Goal: Task Accomplishment & Management: Manage account settings

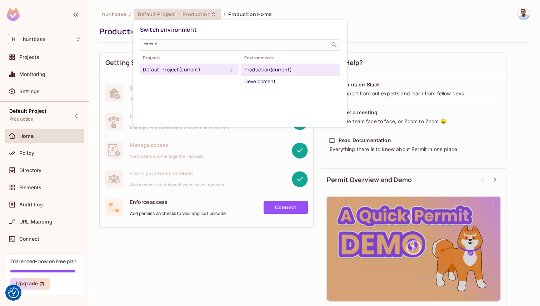
click at [384, 17] on div at bounding box center [270, 153] width 540 height 306
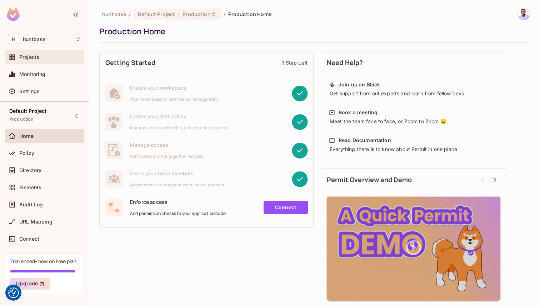
click at [30, 53] on div "Projects" at bounding box center [44, 57] width 73 height 9
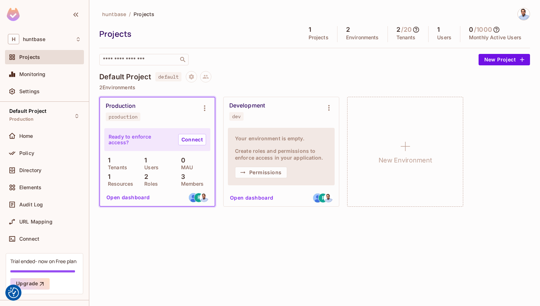
click at [157, 103] on div "Production production" at bounding box center [152, 112] width 92 height 19
click at [156, 125] on div "Production production" at bounding box center [157, 112] width 115 height 29
click at [135, 199] on button "Open dashboard" at bounding box center [128, 197] width 49 height 11
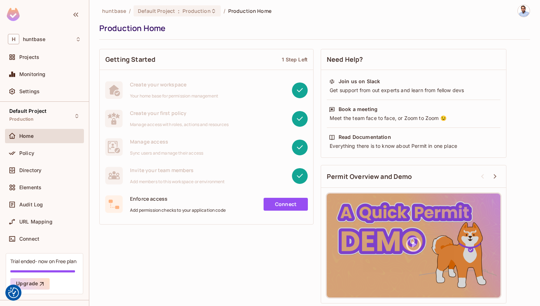
scroll to position [4, 0]
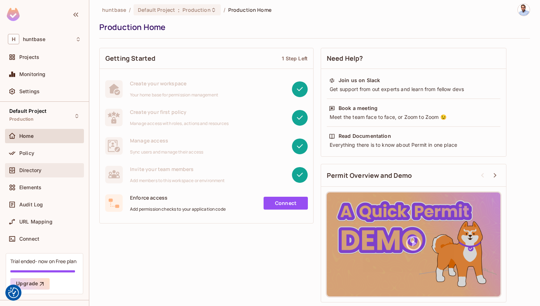
click at [36, 168] on span "Directory" at bounding box center [30, 171] width 22 height 6
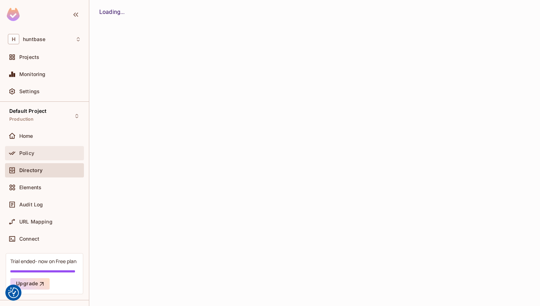
click at [34, 155] on div "Policy" at bounding box center [50, 153] width 62 height 6
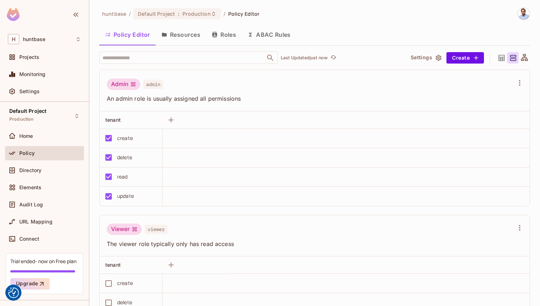
click at [188, 36] on button "Resources" at bounding box center [181, 35] width 50 height 18
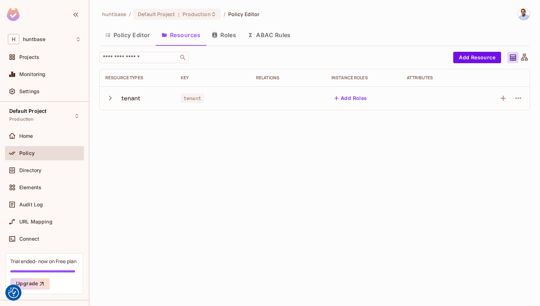
click at [106, 97] on icon "button" at bounding box center [110, 98] width 10 height 10
click at [228, 34] on button "Roles" at bounding box center [224, 35] width 36 height 18
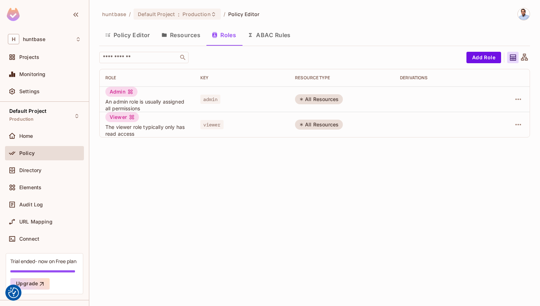
click at [287, 41] on button "ABAC Rules" at bounding box center [269, 35] width 55 height 18
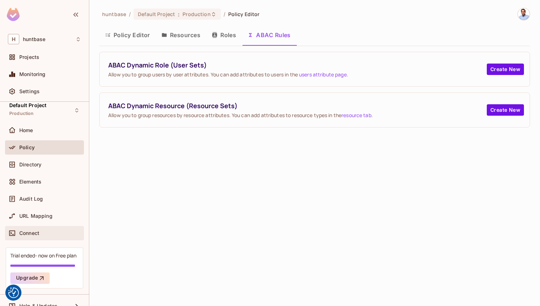
scroll to position [5, 0]
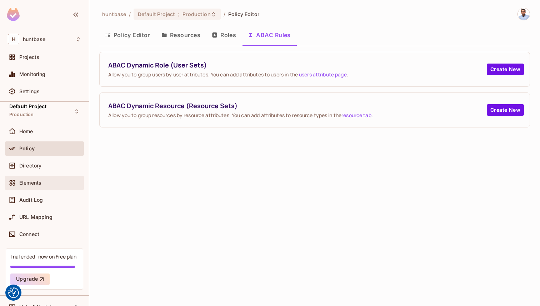
click at [40, 184] on span "Elements" at bounding box center [30, 183] width 22 height 6
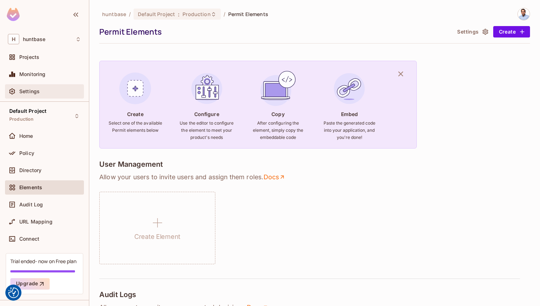
click at [37, 94] on span "Settings" at bounding box center [29, 92] width 20 height 6
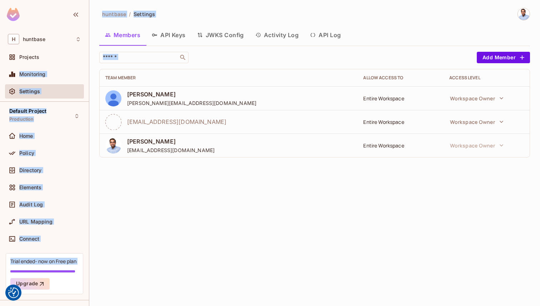
drag, startPoint x: 45, startPoint y: 56, endPoint x: 171, endPoint y: 224, distance: 210.2
click at [171, 224] on div "H huntbase Projects Monitoring Settings Default Project Production Home Policy …" at bounding box center [270, 153] width 540 height 306
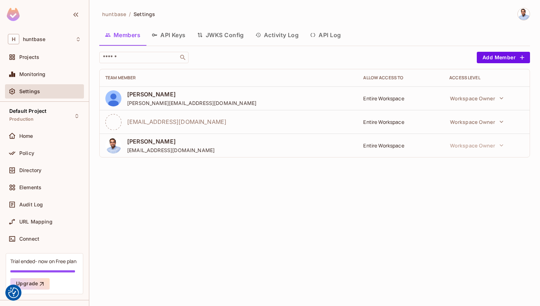
click at [171, 225] on div "huntbase / Settings Members API Keys JWKS Config Activity Log API Log ​ Add Mem…" at bounding box center [314, 153] width 451 height 306
click at [161, 34] on button "API Keys" at bounding box center [168, 35] width 45 height 18
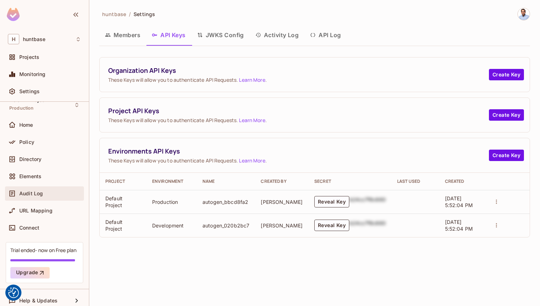
scroll to position [17, 0]
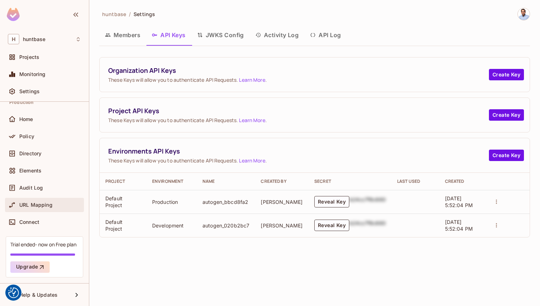
click at [46, 202] on span "URL Mapping" at bounding box center [35, 205] width 33 height 6
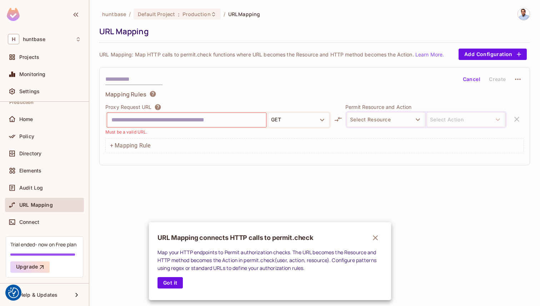
click at [375, 236] on icon "button" at bounding box center [375, 238] width 9 height 9
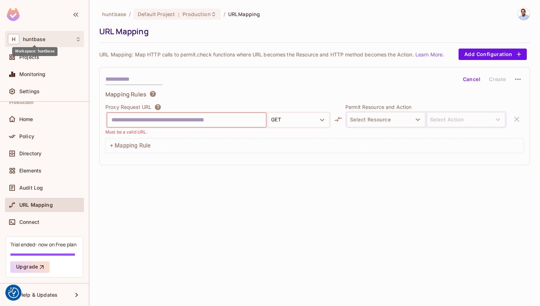
click at [41, 39] on span "huntbase" at bounding box center [34, 39] width 23 height 6
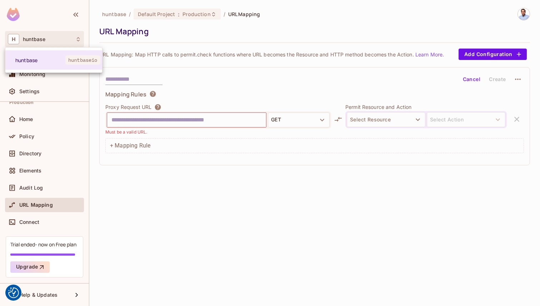
click at [53, 296] on div at bounding box center [270, 153] width 540 height 306
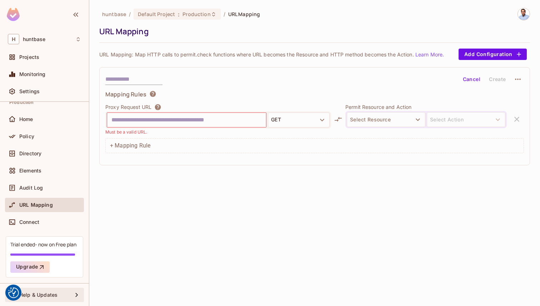
click at [47, 292] on span "Help & Updates" at bounding box center [38, 295] width 38 height 6
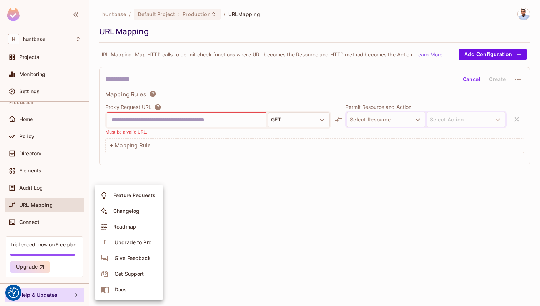
click at [236, 237] on div at bounding box center [270, 153] width 540 height 306
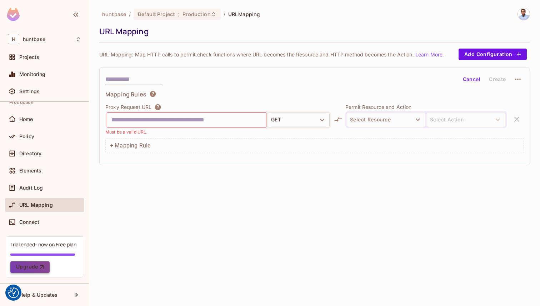
click at [41, 266] on icon "button" at bounding box center [41, 267] width 7 height 7
click at [53, 242] on div "Trial ended- now on Free plan" at bounding box center [43, 244] width 66 height 7
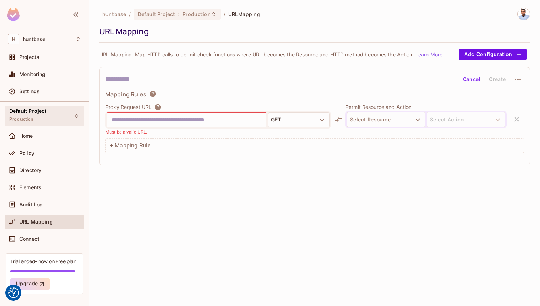
click at [56, 116] on div "Default Project Production" at bounding box center [44, 116] width 79 height 20
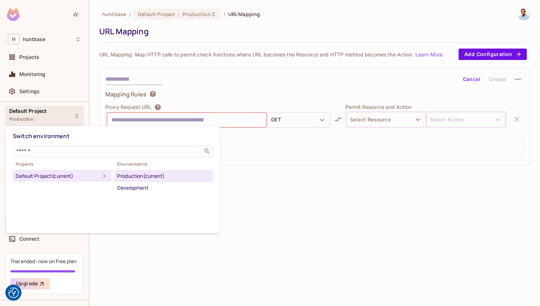
click at [331, 197] on div at bounding box center [270, 153] width 540 height 306
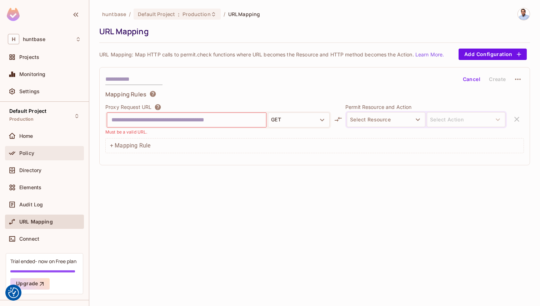
click at [55, 155] on div "Policy" at bounding box center [50, 153] width 62 height 6
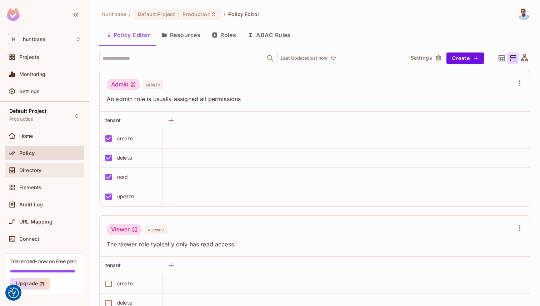
click at [51, 173] on div "Directory" at bounding box center [50, 171] width 62 height 6
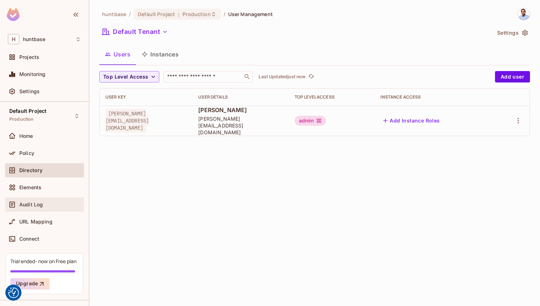
scroll to position [17, 0]
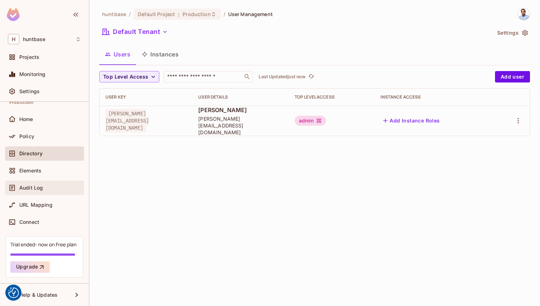
click at [54, 186] on div "Audit Log" at bounding box center [50, 188] width 62 height 6
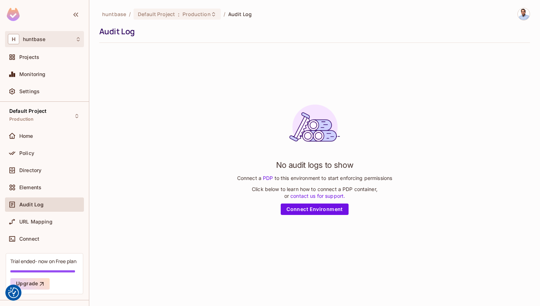
click at [50, 42] on div "H huntbase" at bounding box center [44, 39] width 73 height 10
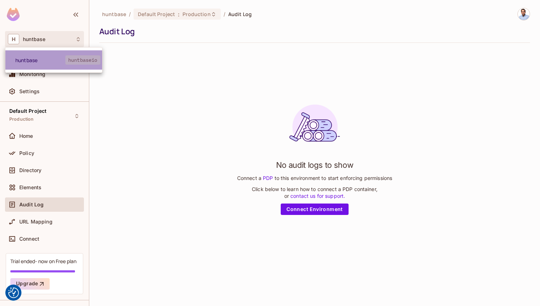
click at [76, 58] on span "huntbaseio" at bounding box center [82, 59] width 35 height 9
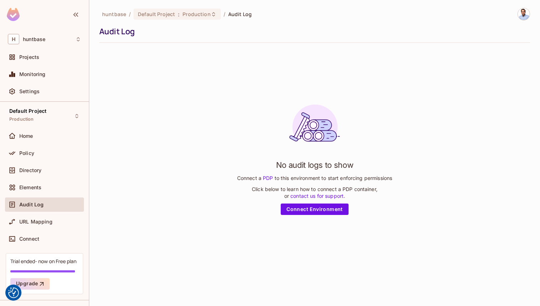
click at [13, 13] on img at bounding box center [13, 14] width 13 height 13
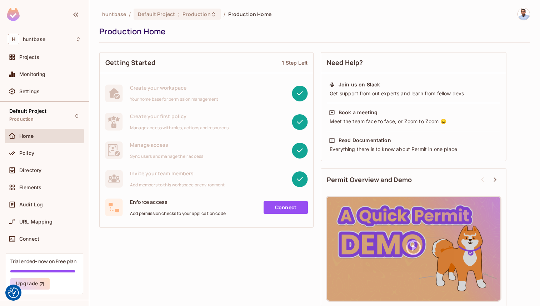
click at [288, 208] on link "Connect" at bounding box center [286, 207] width 44 height 13
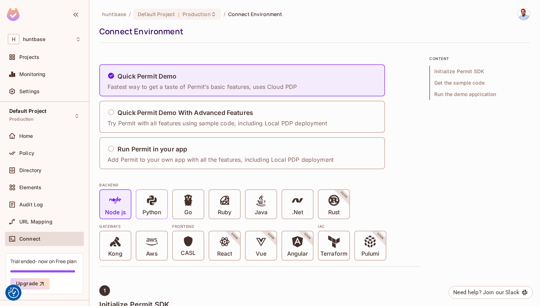
click at [154, 206] on span at bounding box center [152, 201] width 12 height 15
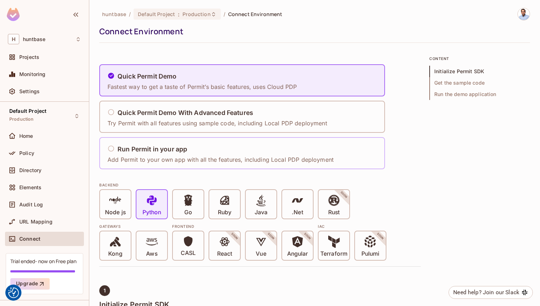
click at [114, 148] on icon at bounding box center [111, 148] width 7 height 7
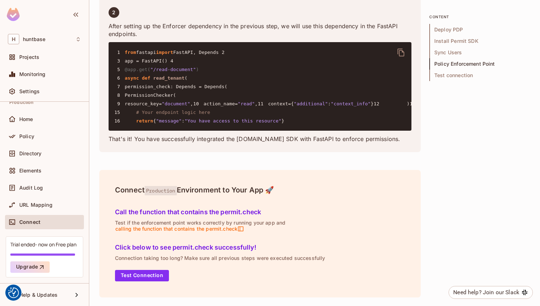
scroll to position [1662, 0]
click at [76, 294] on icon at bounding box center [77, 295] width 9 height 9
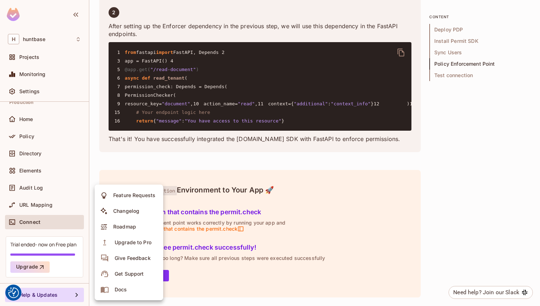
click at [424, 169] on div at bounding box center [270, 153] width 540 height 306
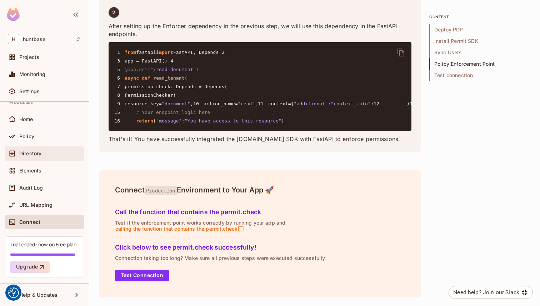
scroll to position [0, 0]
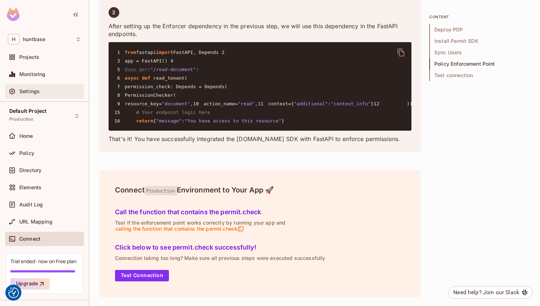
click at [35, 89] on span "Settings" at bounding box center [29, 92] width 20 height 6
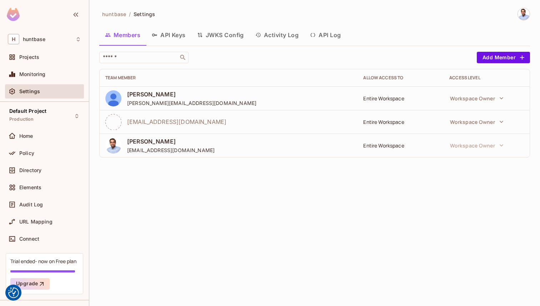
click at [336, 36] on button "API Log" at bounding box center [325, 35] width 42 height 18
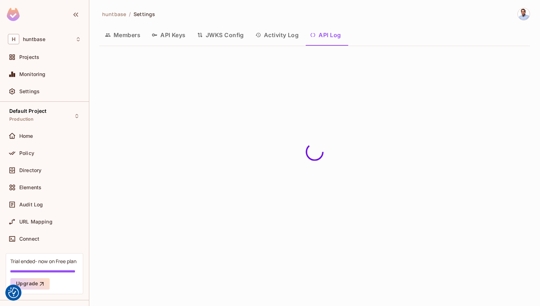
click at [174, 38] on button "API Keys" at bounding box center [168, 35] width 45 height 18
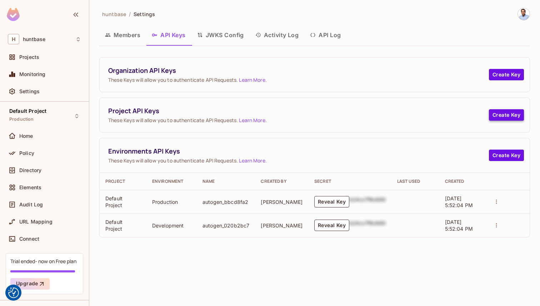
click at [501, 114] on button "Create Key" at bounding box center [506, 114] width 35 height 11
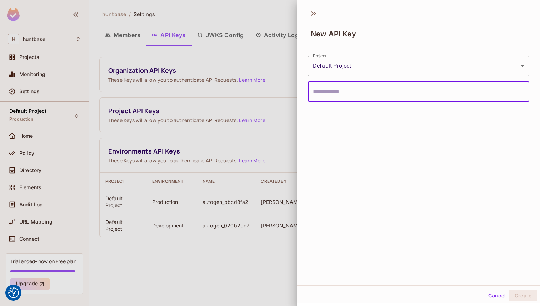
click at [376, 91] on input "text" at bounding box center [418, 92] width 221 height 20
type input "**********"
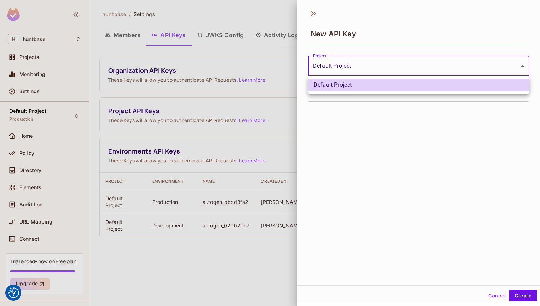
click at [377, 64] on body "We use cookies to enhance your browsing experience, serve personalized ads or c…" at bounding box center [270, 153] width 540 height 306
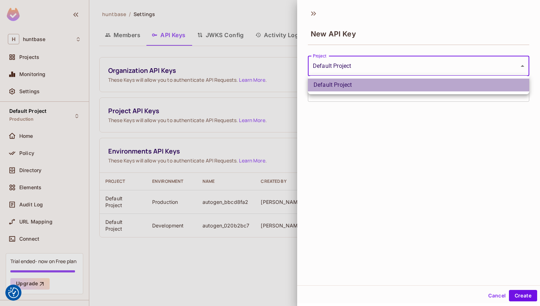
click at [356, 83] on li "Default Project" at bounding box center [418, 85] width 221 height 13
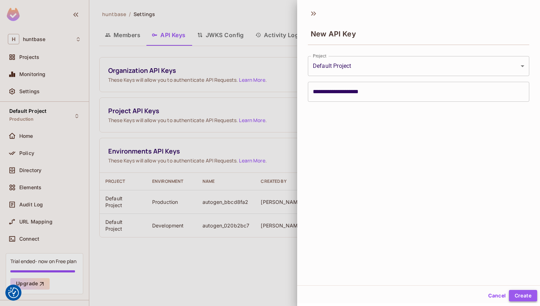
click at [524, 295] on button "Create" at bounding box center [523, 295] width 28 height 11
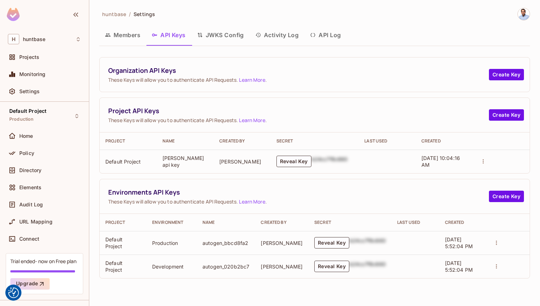
click at [134, 158] on td "Default Project" at bounding box center [128, 162] width 57 height 24
click at [324, 160] on div "b24cc7f8c660" at bounding box center [329, 161] width 36 height 11
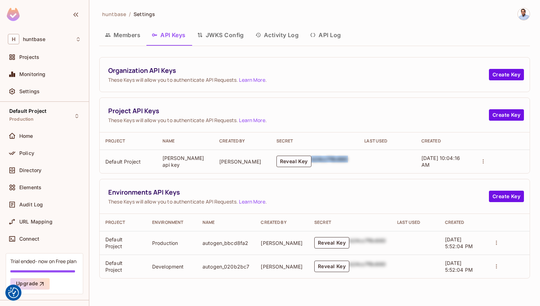
click at [324, 160] on div "b24cc7f8c660" at bounding box center [329, 161] width 36 height 11
click at [428, 167] on span "09/19/2025 10:04:16 AM" at bounding box center [440, 161] width 39 height 13
click at [483, 165] on button "actions" at bounding box center [483, 161] width 10 height 10
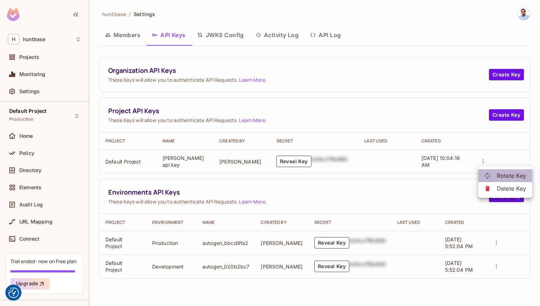
click at [487, 173] on icon at bounding box center [487, 175] width 7 height 7
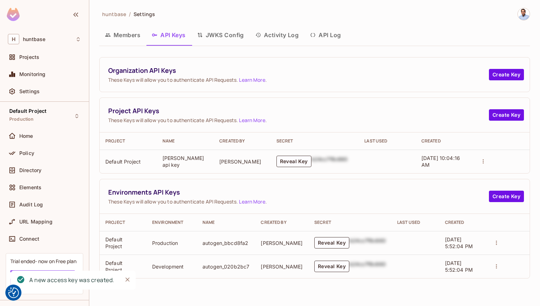
click at [97, 280] on div "A new access key was created." at bounding box center [71, 280] width 85 height 9
click at [19, 281] on icon "Notifications Alt+T" at bounding box center [20, 279] width 7 height 7
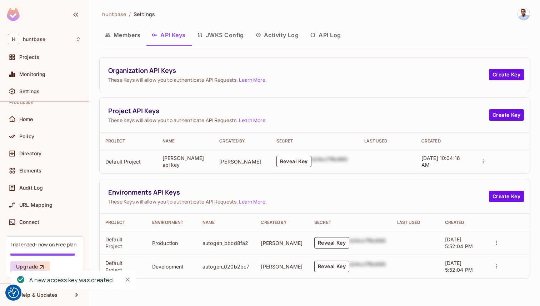
click at [244, 159] on td "Ravindra Bangrawa" at bounding box center [242, 162] width 57 height 24
click at [486, 163] on icon "actions" at bounding box center [483, 161] width 6 height 6
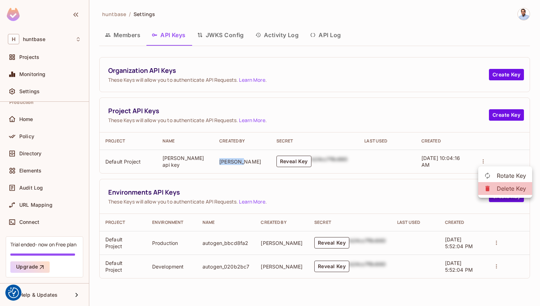
click at [493, 188] on div at bounding box center [490, 188] width 13 height 7
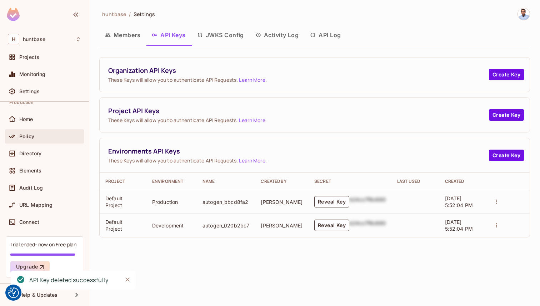
scroll to position [0, 0]
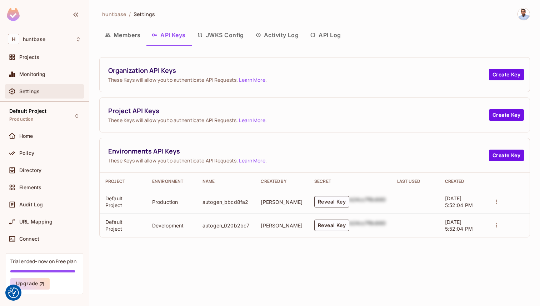
click at [25, 94] on span "Settings" at bounding box center [29, 92] width 20 height 6
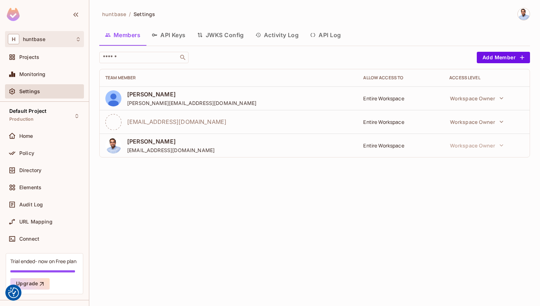
click at [62, 37] on div "H huntbase" at bounding box center [44, 39] width 73 height 10
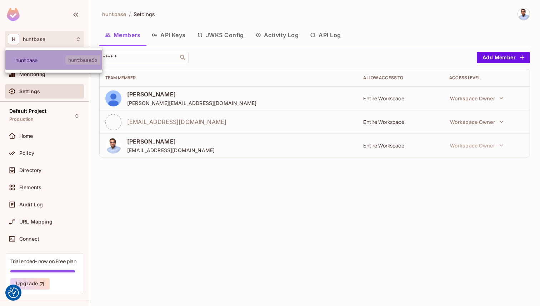
click at [59, 62] on span "huntbase" at bounding box center [40, 60] width 50 height 7
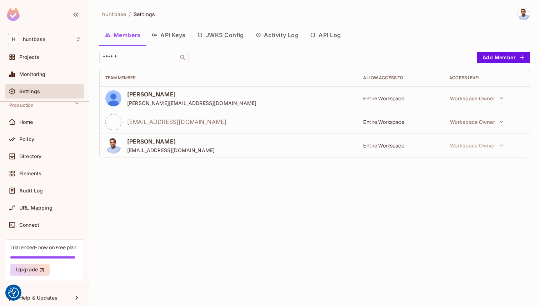
scroll to position [17, 0]
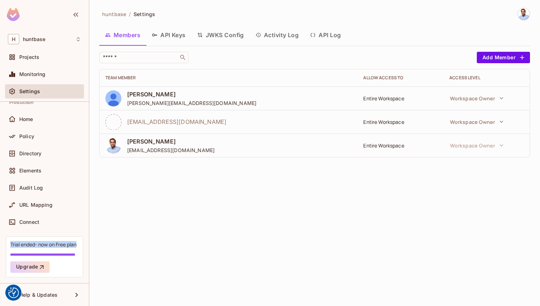
copy div "Trial ended- now on Free plan"
drag, startPoint x: 83, startPoint y: 250, endPoint x: 5, endPoint y: 242, distance: 78.3
click at [6, 242] on div "Default Project Production Home Policy Directory Elements Audit Log URL Mapping…" at bounding box center [44, 184] width 89 height 198
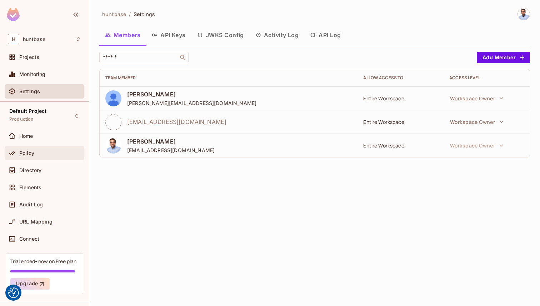
click at [31, 152] on span "Policy" at bounding box center [26, 153] width 15 height 6
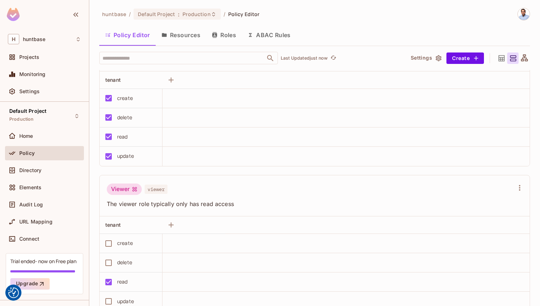
scroll to position [63, 0]
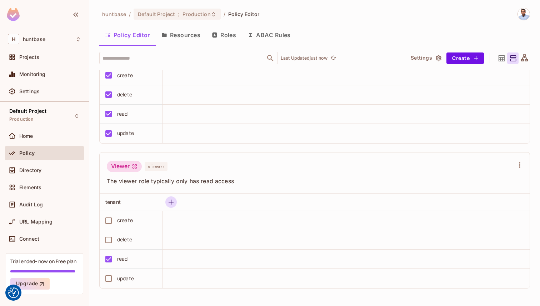
click at [170, 205] on icon "button" at bounding box center [171, 202] width 9 height 9
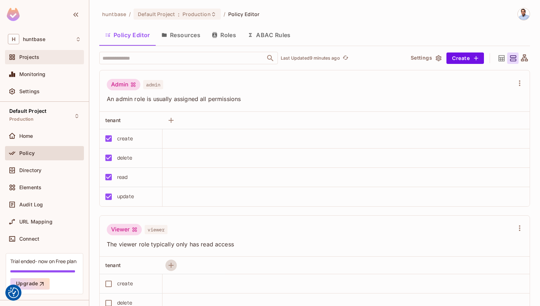
click at [49, 56] on div "Projects" at bounding box center [50, 57] width 62 height 6
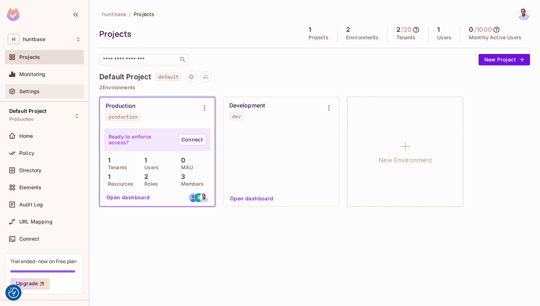
click at [39, 92] on span "Settings" at bounding box center [29, 92] width 20 height 6
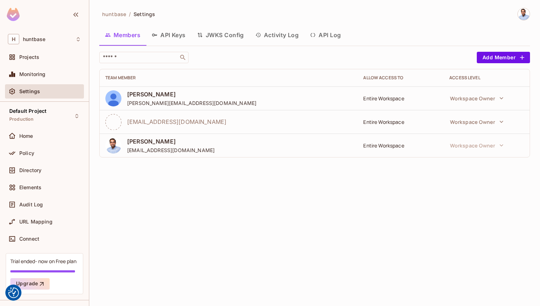
click at [167, 34] on button "API Keys" at bounding box center [168, 35] width 45 height 18
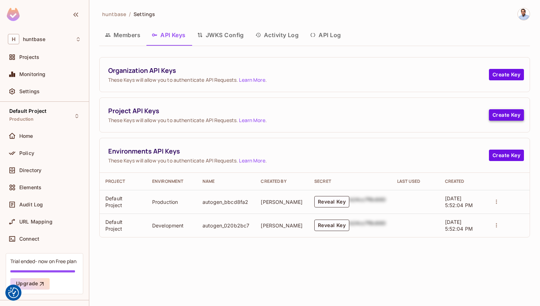
click at [510, 118] on button "Create Key" at bounding box center [506, 114] width 35 height 11
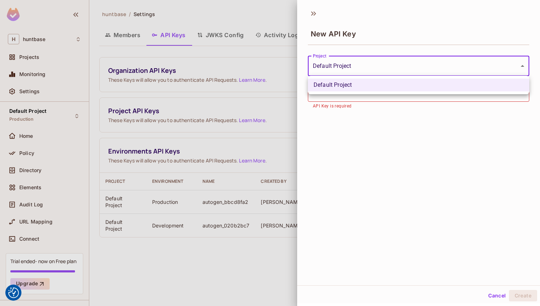
click at [351, 61] on body "We use cookies to enhance your browsing experience, serve personalized ads or c…" at bounding box center [270, 153] width 540 height 306
click at [351, 61] on div at bounding box center [270, 153] width 540 height 306
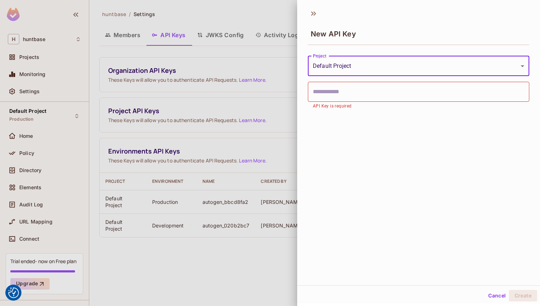
click at [343, 86] on input "text" at bounding box center [418, 92] width 221 height 20
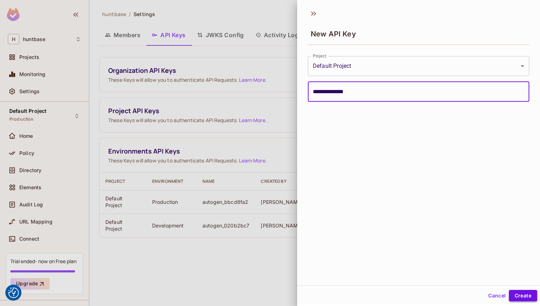
type input "**********"
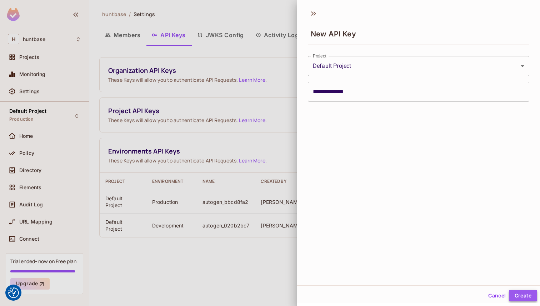
click at [525, 296] on button "Create" at bounding box center [523, 295] width 28 height 11
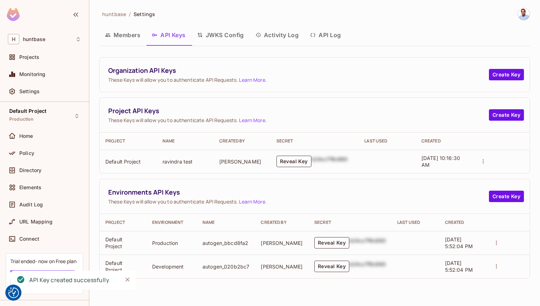
click at [324, 160] on div "b24cc7f8c660" at bounding box center [329, 161] width 36 height 11
click at [124, 164] on td "Default Project" at bounding box center [128, 162] width 57 height 24
click at [506, 114] on button "Create Key" at bounding box center [506, 114] width 35 height 11
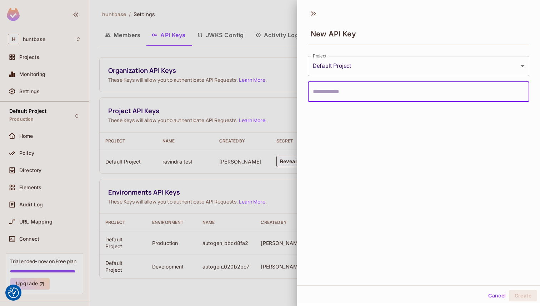
click at [356, 92] on input "text" at bounding box center [418, 92] width 221 height 20
click at [229, 96] on div at bounding box center [270, 153] width 540 height 306
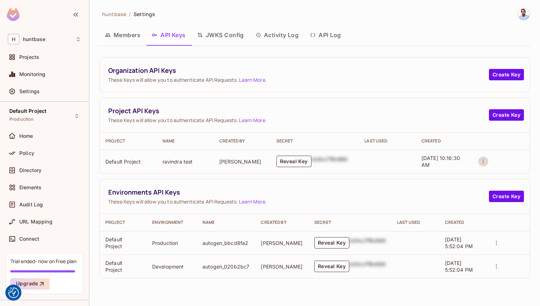
click at [481, 162] on icon "actions" at bounding box center [483, 161] width 6 height 6
click at [495, 189] on div at bounding box center [490, 188] width 13 height 7
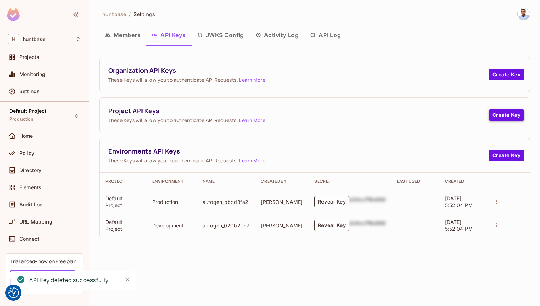
click at [503, 111] on button "Create Key" at bounding box center [506, 114] width 35 height 11
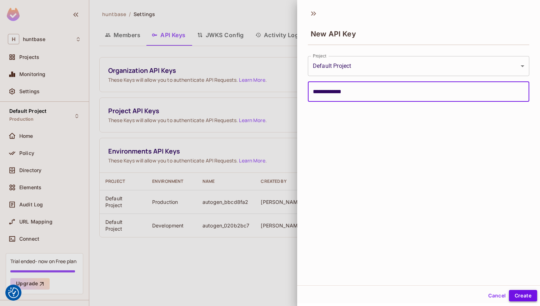
type input "**********"
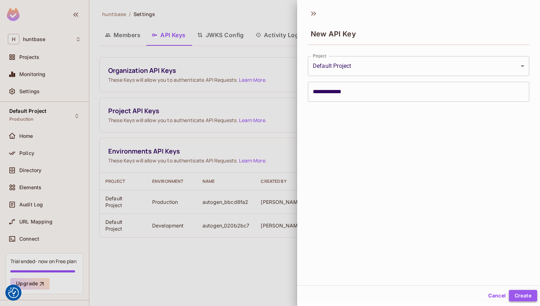
click at [520, 290] on button "Create" at bounding box center [523, 295] width 28 height 11
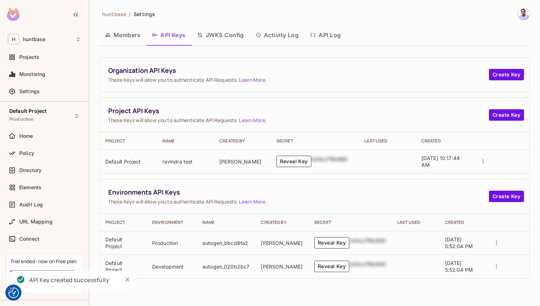
click at [67, 286] on div "API Key created successfully" at bounding box center [69, 280] width 80 height 15
click at [67, 279] on div "API Key created successfully" at bounding box center [69, 280] width 80 height 9
click at [296, 163] on button "Reveal Key" at bounding box center [293, 161] width 35 height 11
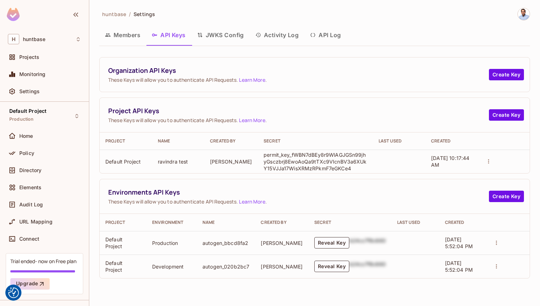
click at [293, 159] on p "permit_key_fWBN7dBEy8r9WlAGJGSn99jhyGsczbrj8EwoAoQa9tTXc9VIcnBV3a6XUkY15VJJa17W…" at bounding box center [316, 161] width 104 height 20
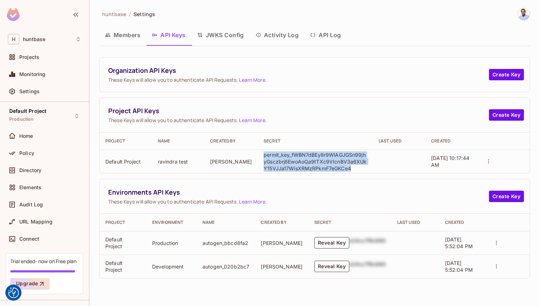
click at [293, 159] on p "permit_key_fWBN7dBEy8r9WlAGJGSn99jhyGsczbrj8EwoAoQa9tTXc9VIcnBV3a6XUkY15VJJa17W…" at bounding box center [316, 161] width 104 height 20
copy p "permit_key_fWBN7dBEy8r9WlAGJGSn99jhyGsczbrj8EwoAoQa9tTXc9VIcnBV3a6XUkY15VJJa17W…"
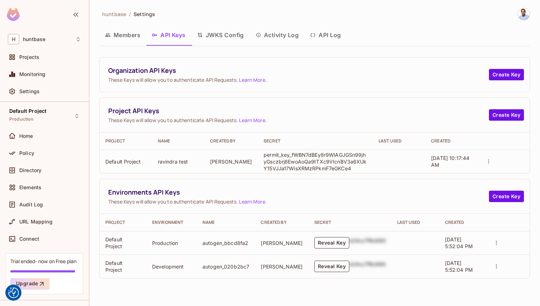
click at [293, 158] on p "permit_key_fWBN7dBEy8r9WlAGJGSn99jhyGsczbrj8EwoAoQa9tTXc9VIcnBV3a6XUkY15VJJa17W…" at bounding box center [316, 161] width 104 height 20
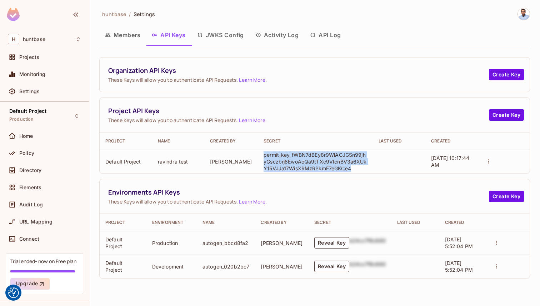
click at [293, 158] on p "permit_key_fWBN7dBEy8r9WlAGJGSn99jhyGsczbrj8EwoAoQa9tTXc9VIcnBV3a6XUkY15VJJa17W…" at bounding box center [316, 161] width 104 height 20
copy p "permit_key_fWBN7dBEy8r9WlAGJGSn99jhyGsczbrj8EwoAoQa9tTXc9VIcnBV3a6XUkY15VJJa17W…"
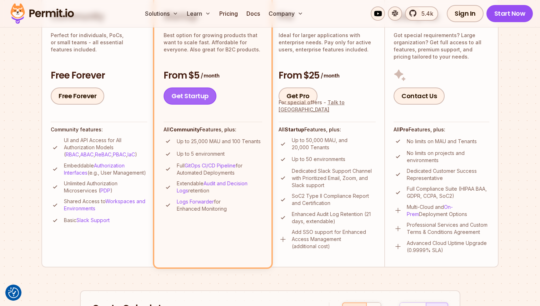
scroll to position [242, 0]
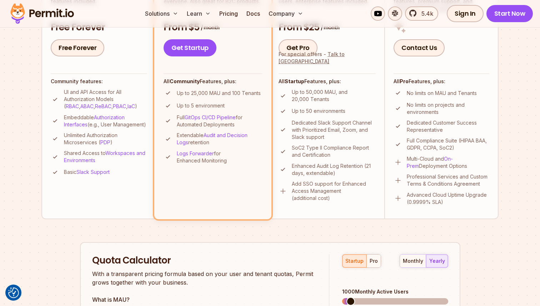
click at [114, 72] on li "Community Perfect for individuals, PoCs, or small teams - all essential feature…" at bounding box center [98, 84] width 114 height 270
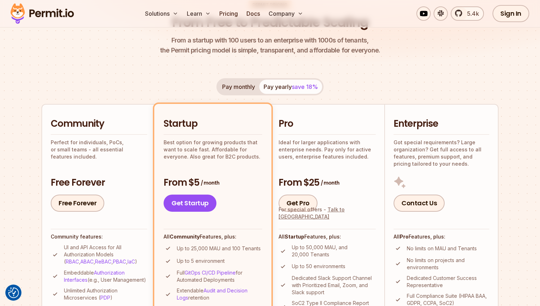
scroll to position [89, 0]
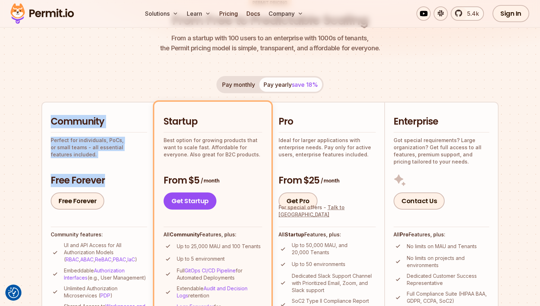
copy div "Community Perfect for individuals, PoCs, or small teams - all essential feature…"
drag, startPoint x: 51, startPoint y: 117, endPoint x: 109, endPoint y: 188, distance: 91.4
click at [109, 188] on div "Community Perfect for individuals, PoCs, or small teams - all essential feature…" at bounding box center [99, 162] width 96 height 94
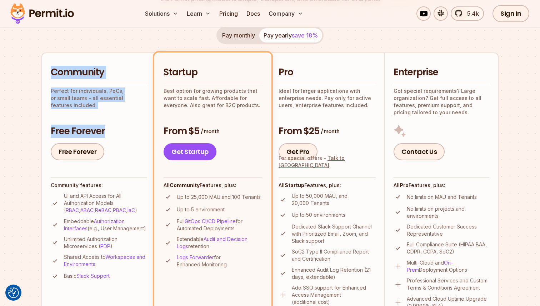
scroll to position [141, 0]
